Goal: Task Accomplishment & Management: Manage account settings

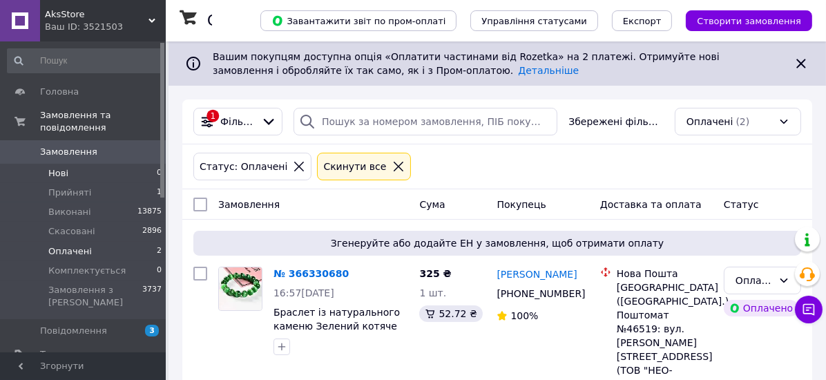
click at [57, 167] on span "Нові" at bounding box center [58, 173] width 20 height 12
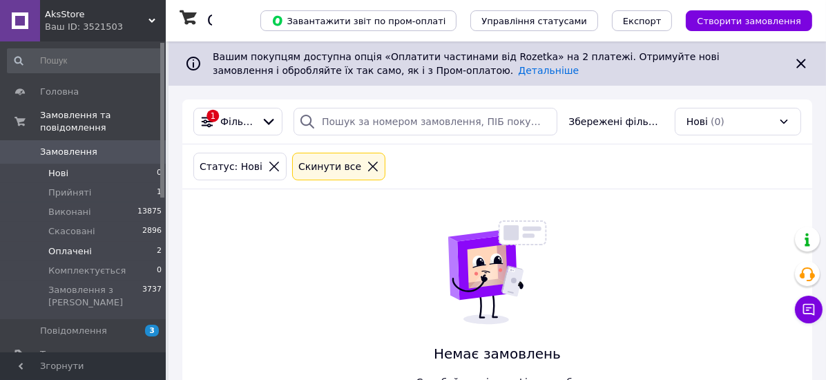
click at [66, 245] on span "Оплачені" at bounding box center [69, 251] width 43 height 12
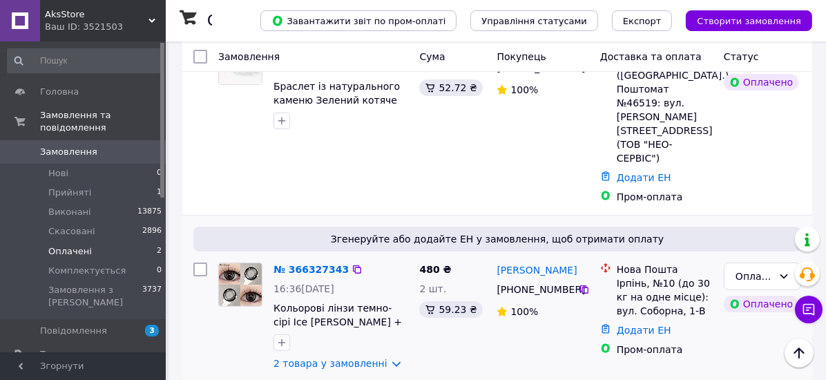
scroll to position [301, 0]
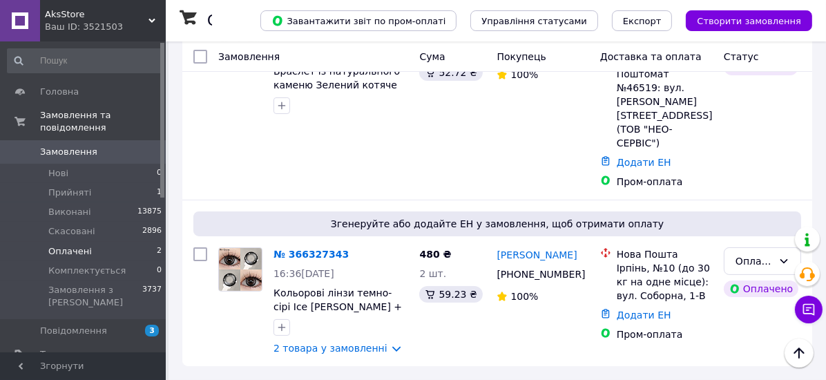
click at [61, 245] on span "Оплачені" at bounding box center [69, 251] width 43 height 12
click at [73, 245] on span "Оплачені" at bounding box center [69, 251] width 43 height 12
click at [55, 167] on span "Нові" at bounding box center [58, 173] width 20 height 12
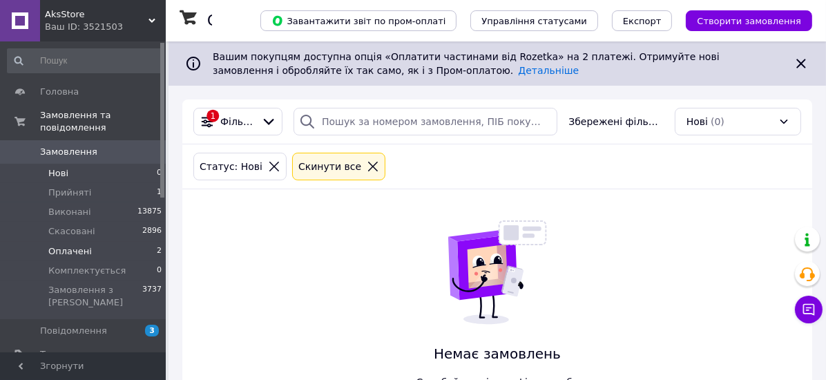
click at [70, 245] on span "Оплачені" at bounding box center [69, 251] width 43 height 12
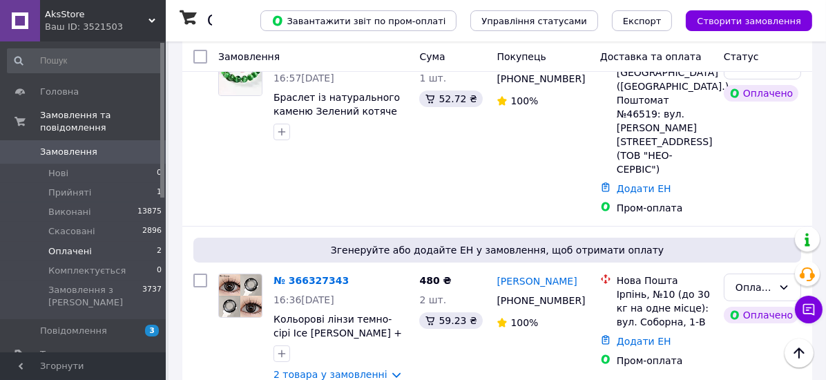
scroll to position [301, 0]
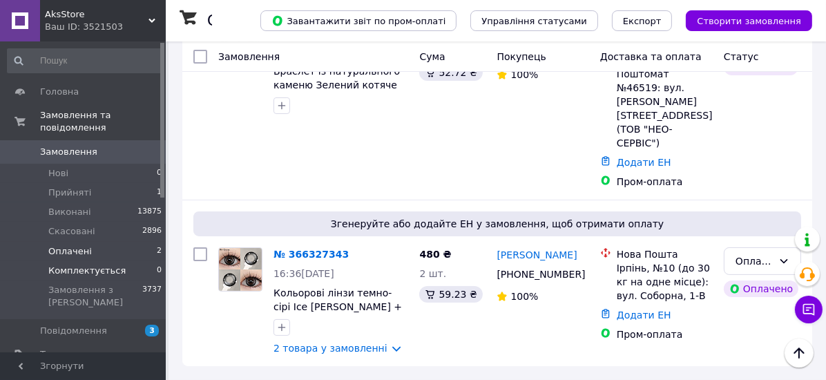
click at [79, 264] on span "Комплектується" at bounding box center [86, 270] width 77 height 12
